Goal: Information Seeking & Learning: Learn about a topic

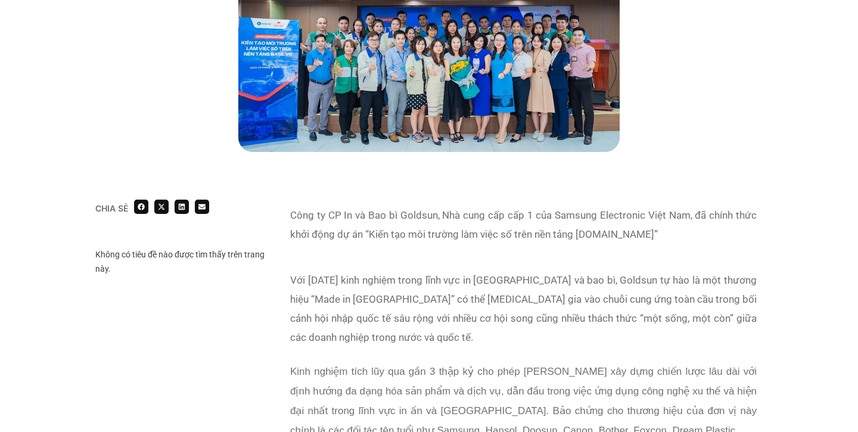
scroll to position [367, 0]
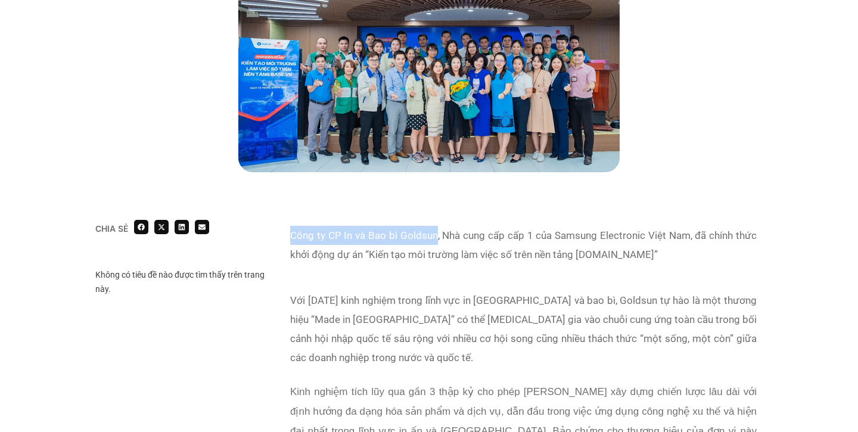
drag, startPoint x: 291, startPoint y: 236, endPoint x: 435, endPoint y: 229, distance: 144.4
click at [435, 229] on p "Công ty CP In và Bao bì Goldsun, Nhà cung cấp cấp 1 của Samsung Electronic Việt…" at bounding box center [523, 245] width 466 height 38
copy p "Công ty CP In và Bao bì Goldsun"
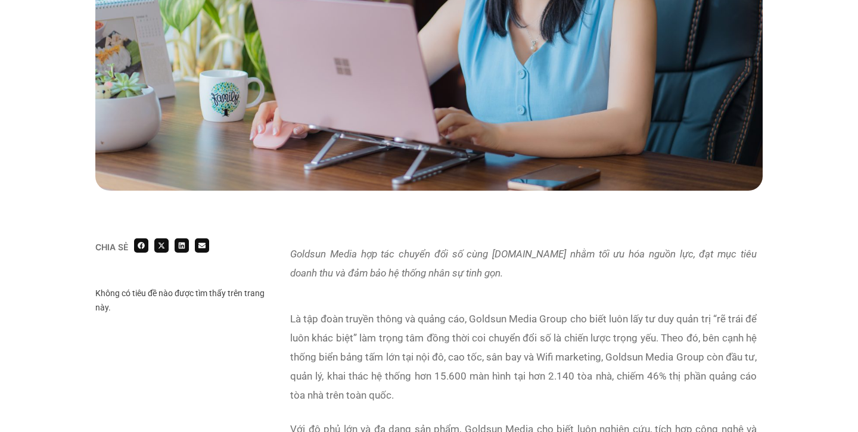
scroll to position [515, 0]
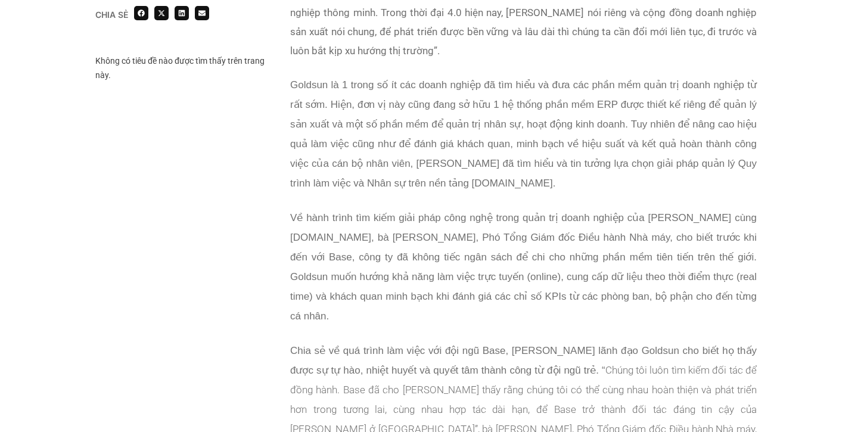
scroll to position [1286, 0]
